Goal: Find specific page/section: Find specific page/section

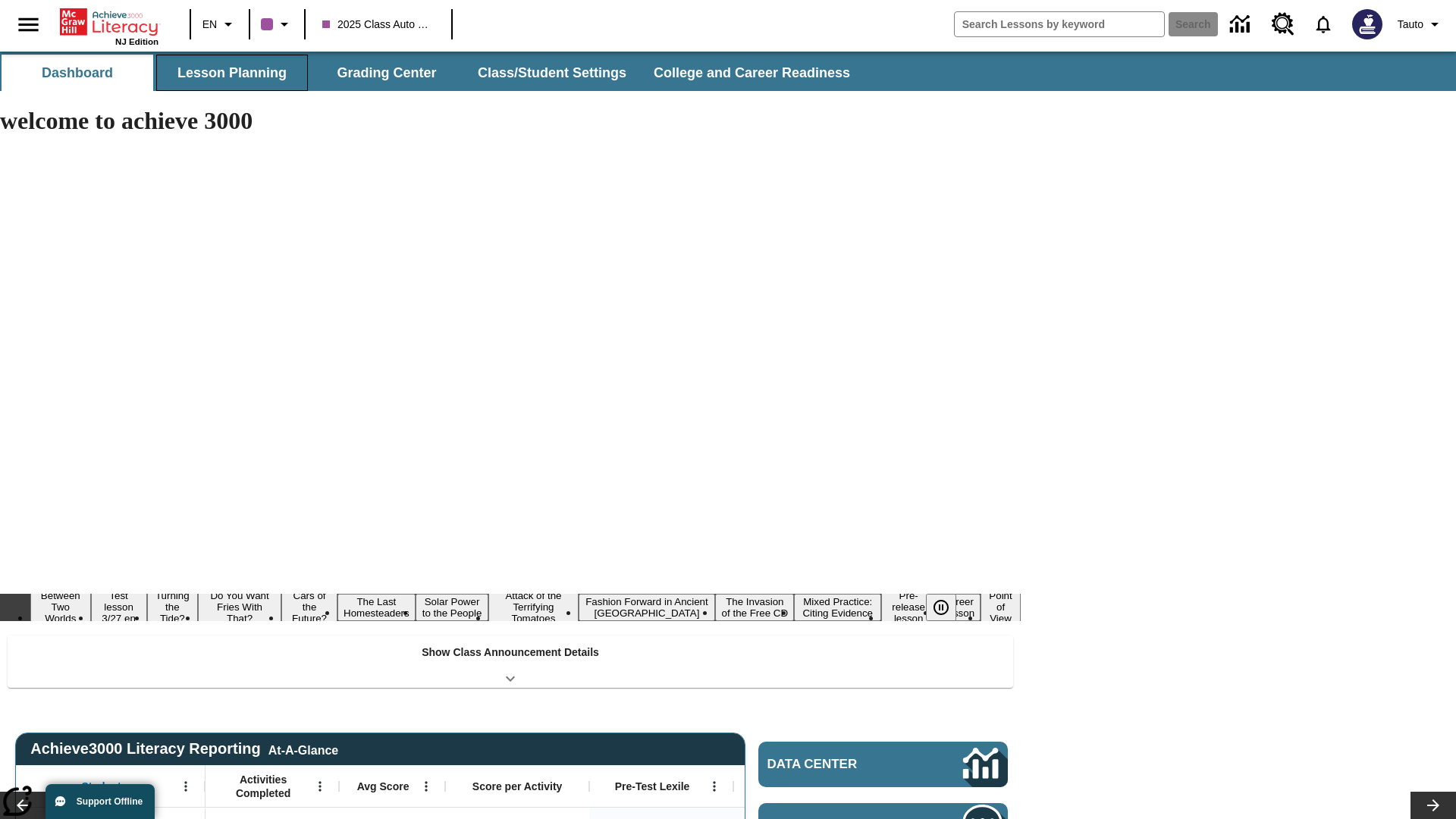
click at [232, 73] on button "Lesson Planning" at bounding box center [232, 73] width 151 height 36
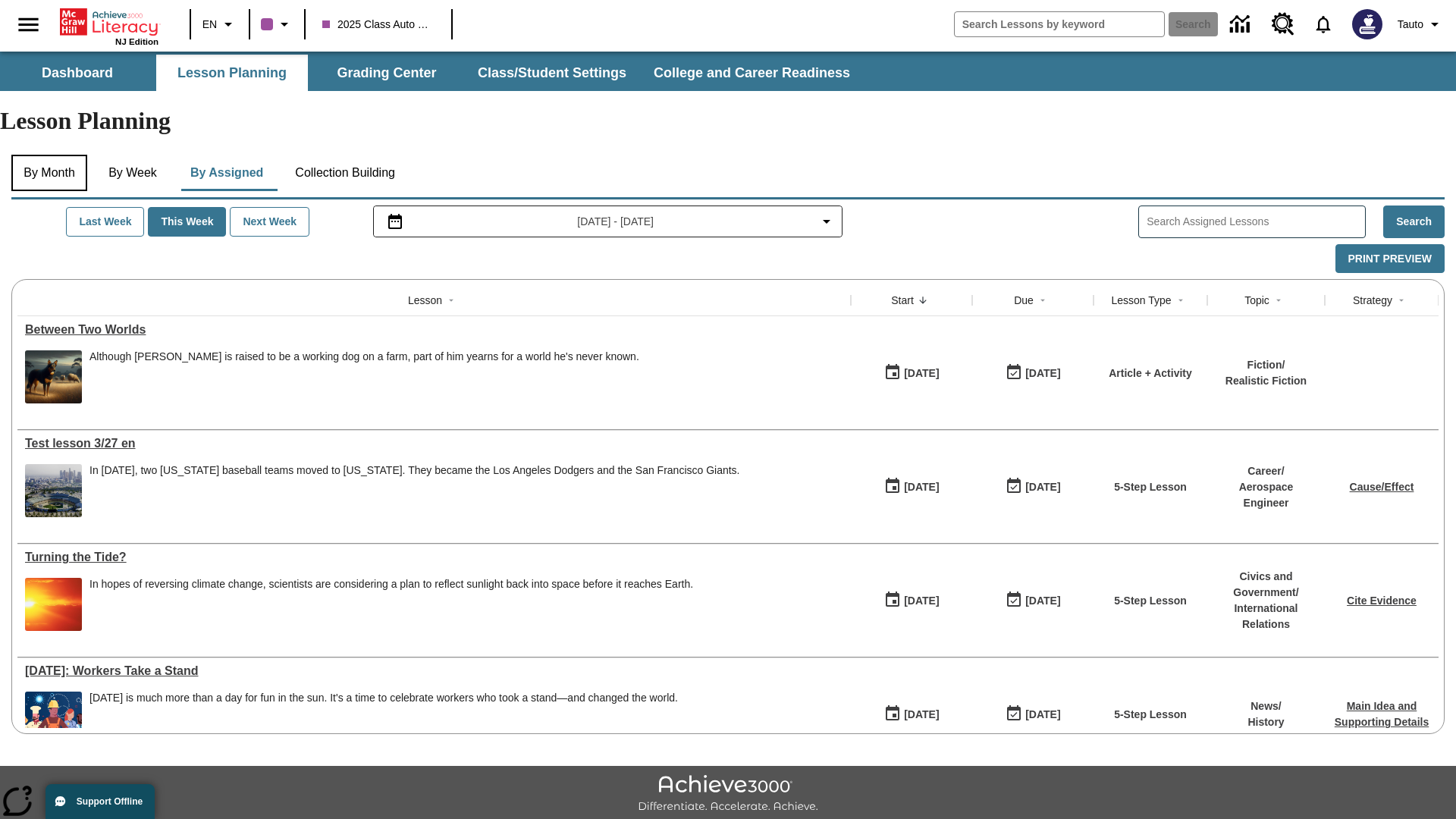
click at [51, 155] on button "By Month" at bounding box center [49, 173] width 76 height 36
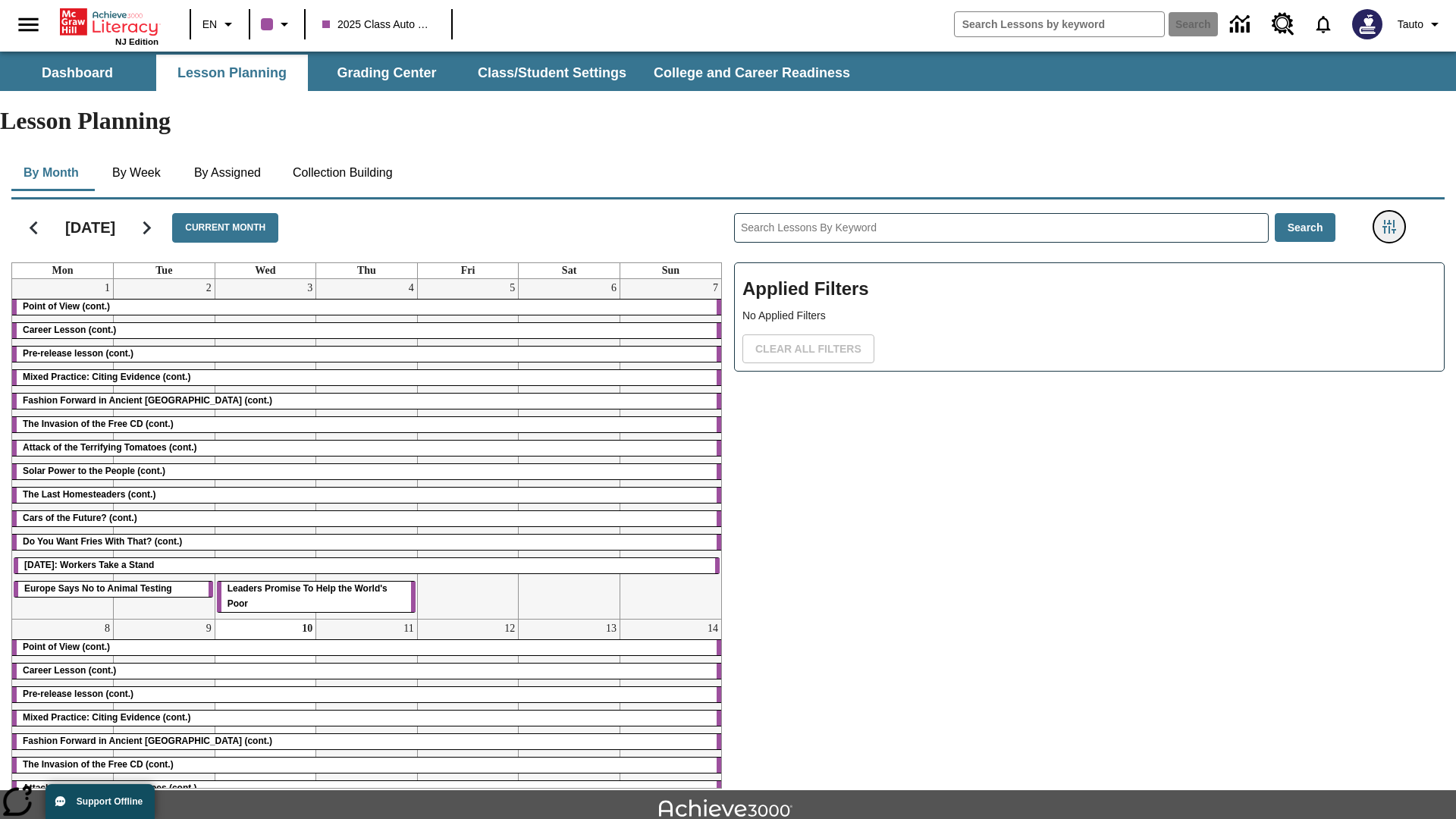
click at [1388, 220] on icon "Filters Side menu" at bounding box center [1388, 226] width 13 height 13
